Goal: Information Seeking & Learning: Learn about a topic

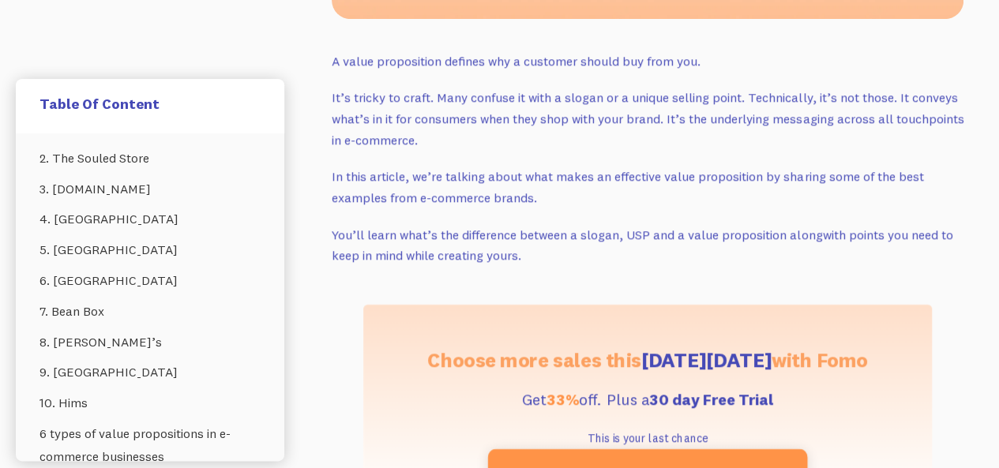
scroll to position [189, 0]
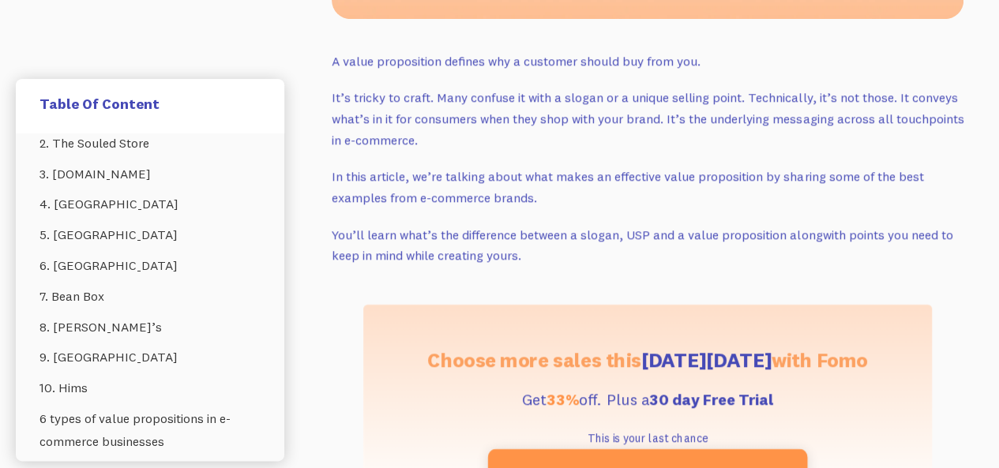
drag, startPoint x: 335, startPoint y: 62, endPoint x: 785, endPoint y: 140, distance: 456.7
copy div "A value proposition defines why a customer should buy from you. It’s tricky to …"
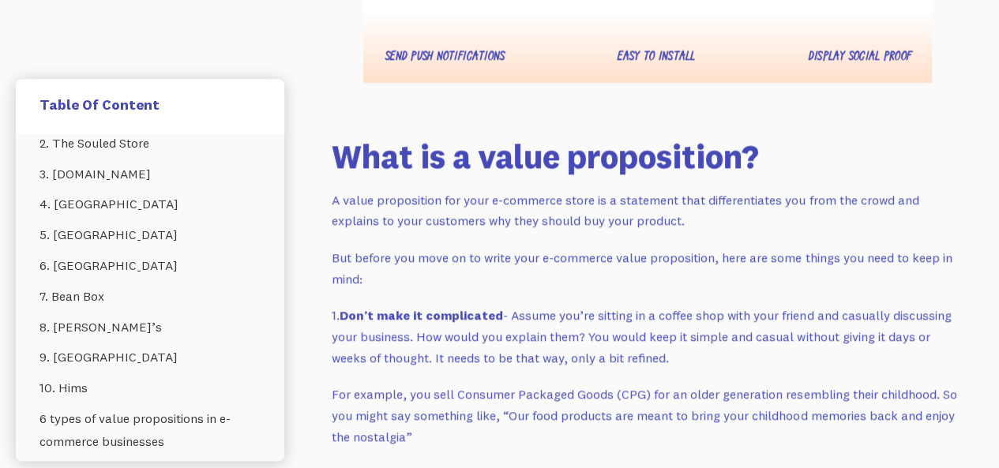
scroll to position [1389, 0]
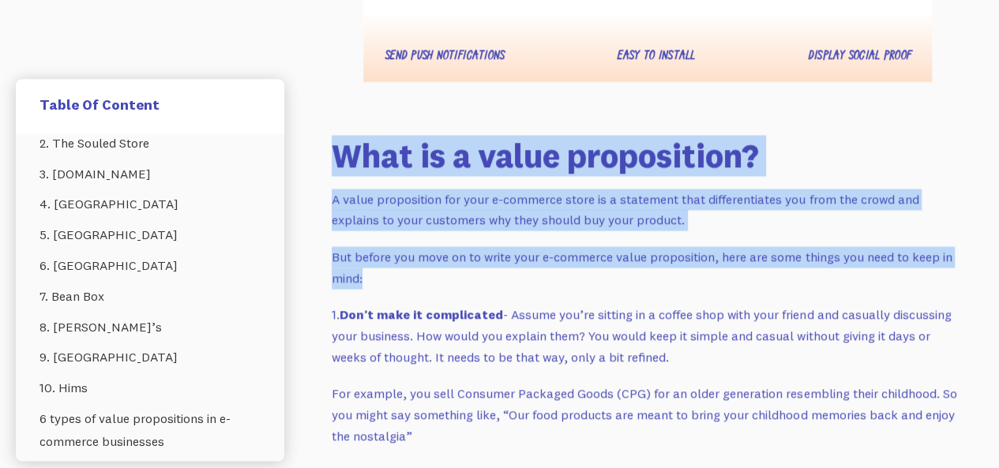
drag, startPoint x: 336, startPoint y: 159, endPoint x: 700, endPoint y: 271, distance: 380.6
copy div "What is a value proposition? A value proposition for your e-commerce store is a…"
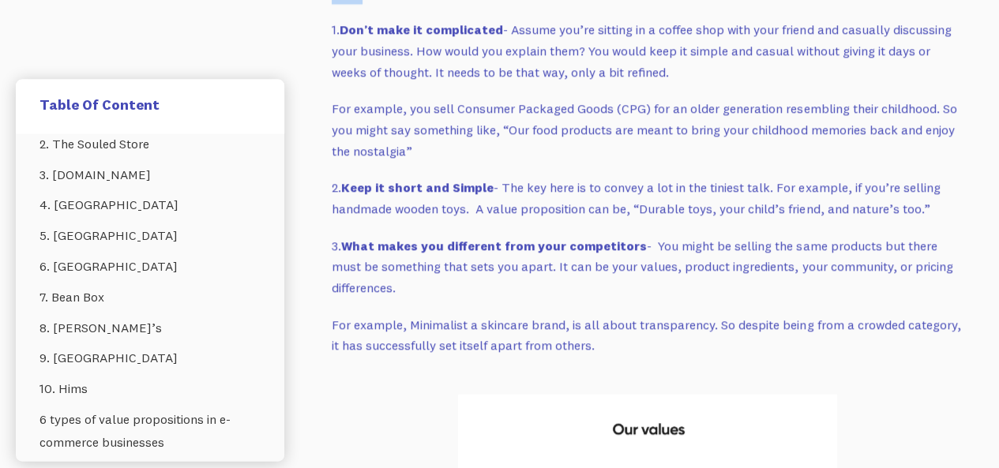
scroll to position [1642, 0]
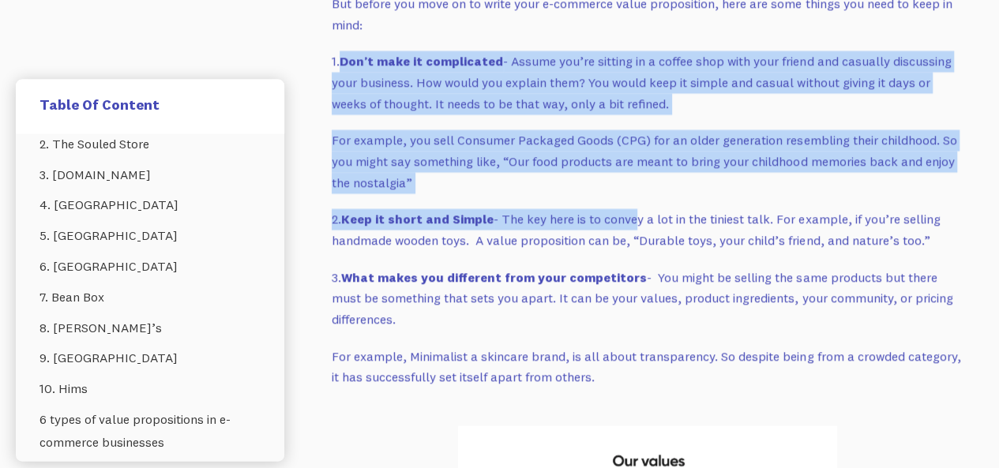
drag, startPoint x: 339, startPoint y: 58, endPoint x: 630, endPoint y: 195, distance: 321.0
click at [586, 186] on p "For example, you sell Consumer Packaged Goods (CPG) for an older generation res…" at bounding box center [648, 161] width 632 height 63
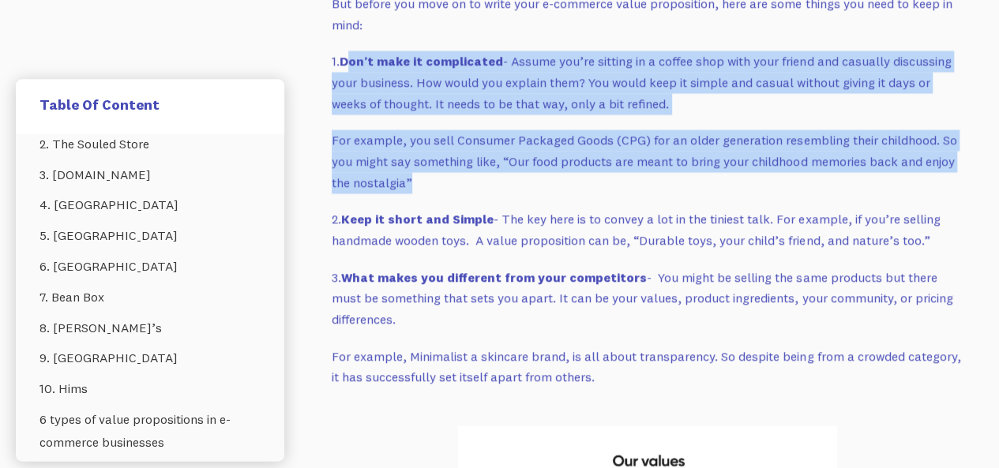
drag, startPoint x: 345, startPoint y: 58, endPoint x: 532, endPoint y: 182, distance: 224.4
copy div "Don’t make it complicated - Assume you’re sitting in a coffee shop with your fr…"
drag, startPoint x: 347, startPoint y: 218, endPoint x: 931, endPoint y: 238, distance: 584.6
click at [931, 238] on p "2. Keep it short and Simple - The key here is to convey a lot in the tiniest ta…" at bounding box center [648, 230] width 632 height 42
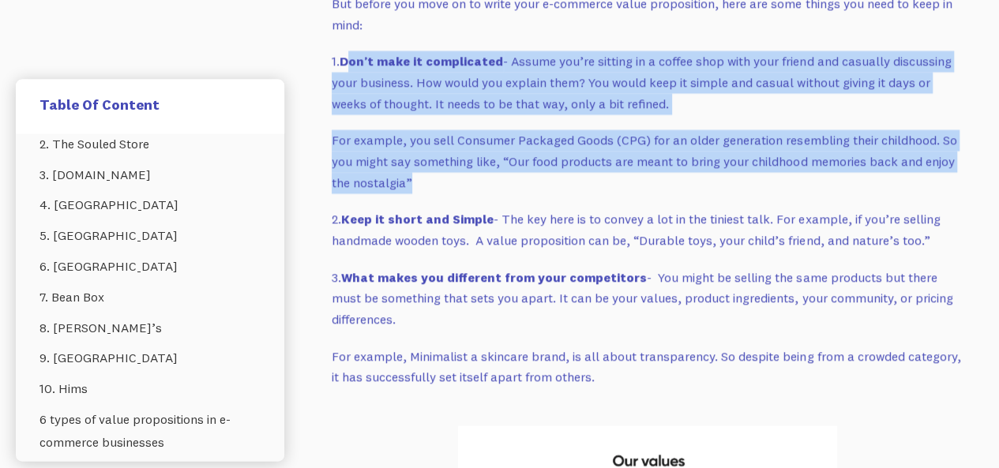
copy p "Keep it short and Simple - The key here is to convey a lot in the tiniest talk.…"
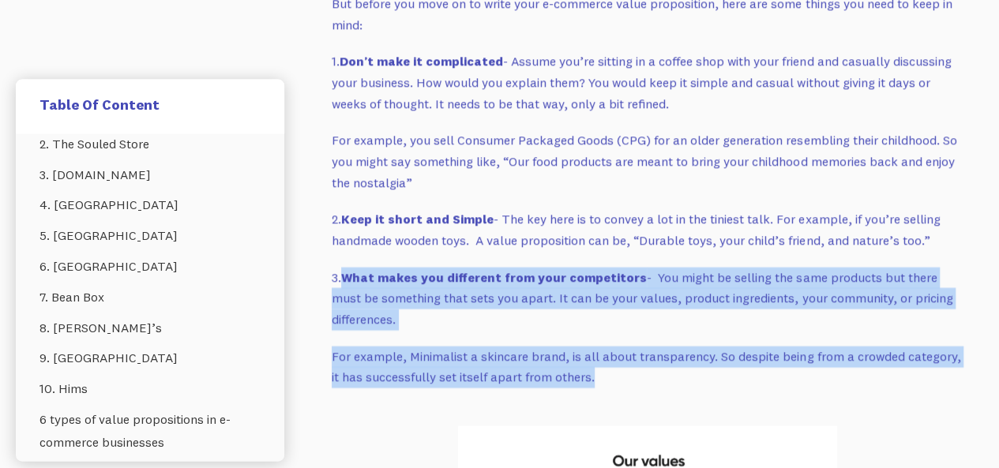
drag, startPoint x: 345, startPoint y: 278, endPoint x: 605, endPoint y: 388, distance: 282.3
copy div "What makes you different from your competitors - You might be selling the same …"
click at [572, 184] on p "For example, you sell Consumer Packaged Goods (CPG) for an older generation res…" at bounding box center [648, 161] width 632 height 63
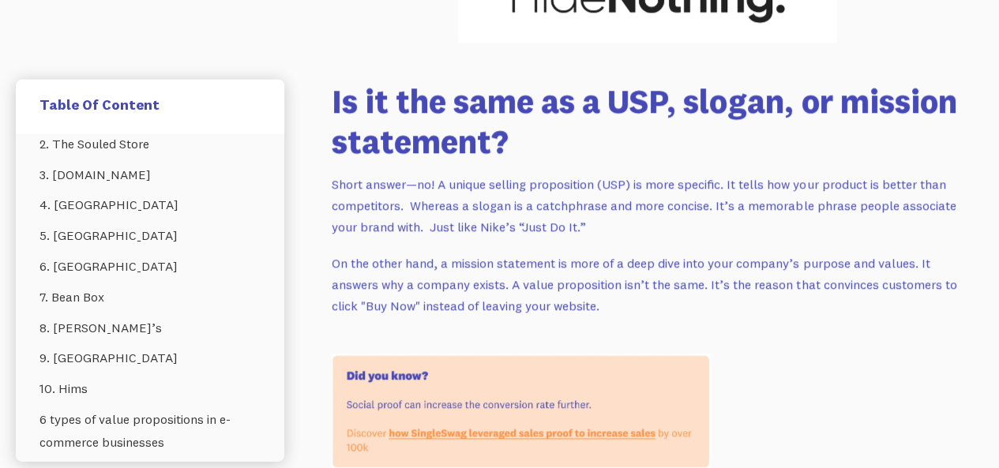
scroll to position [2368, 0]
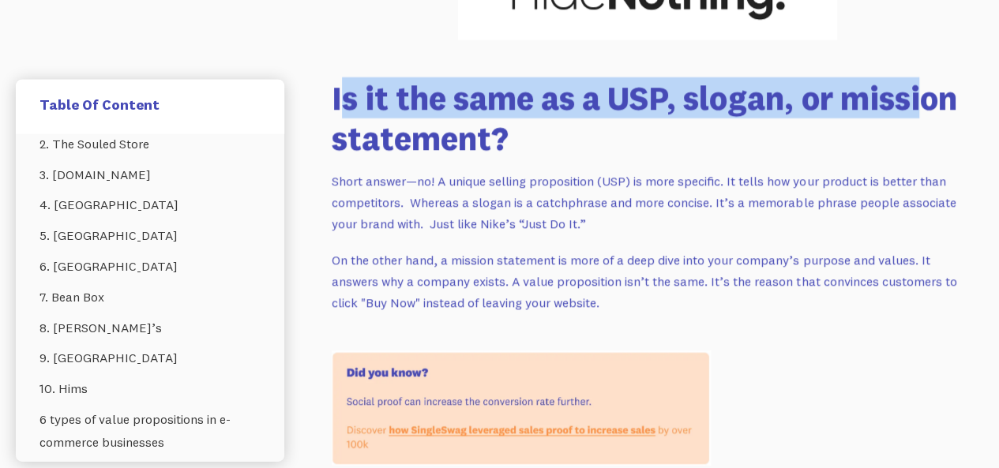
drag, startPoint x: 338, startPoint y: 96, endPoint x: 422, endPoint y: 135, distance: 92.2
click at [422, 135] on h2 "Is it the same as a USP, slogan, or mission statement?" at bounding box center [648, 118] width 632 height 80
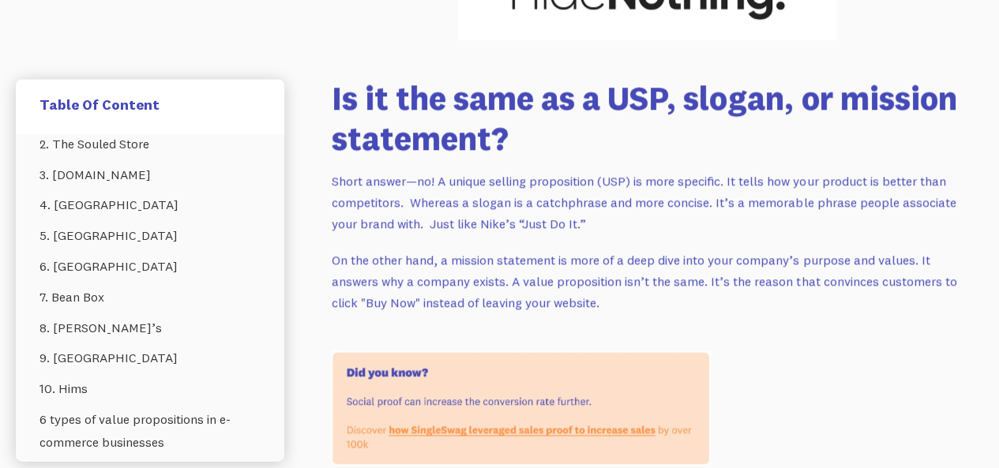
drag, startPoint x: 332, startPoint y: 94, endPoint x: 709, endPoint y: 297, distance: 427.8
copy div "Is it the same as a USP, slogan, or mission statement? Short answer—no! A uniqu…"
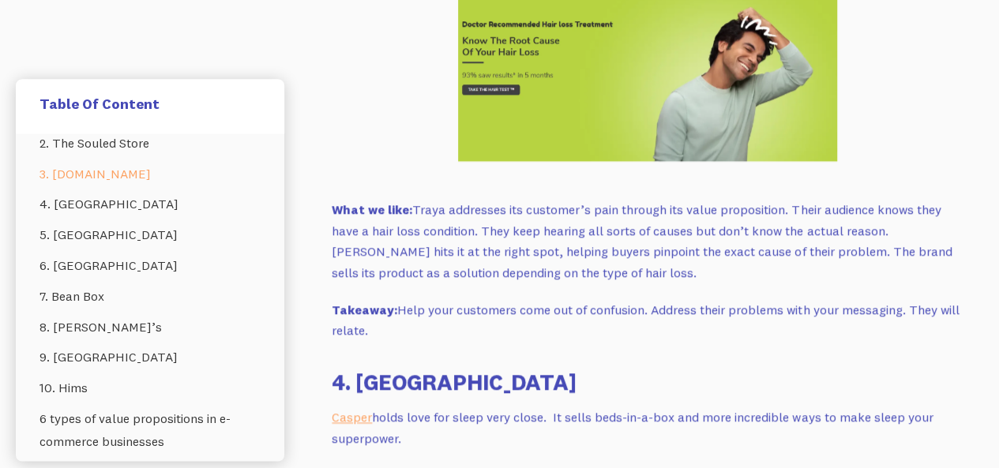
scroll to position [4390, 0]
